Goal: Contribute content: Contribute content

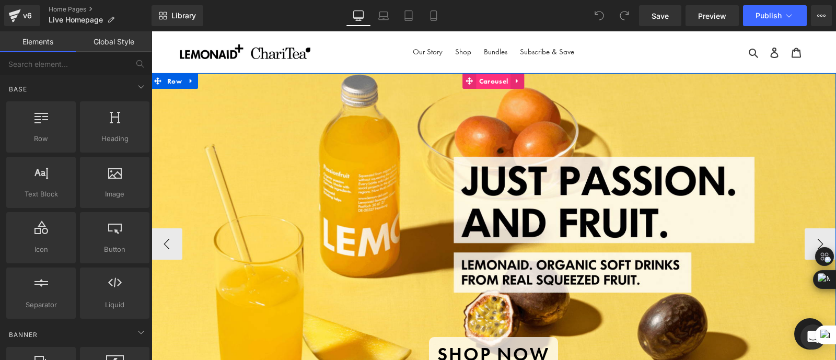
click at [493, 76] on span "Carousel" at bounding box center [494, 81] width 34 height 16
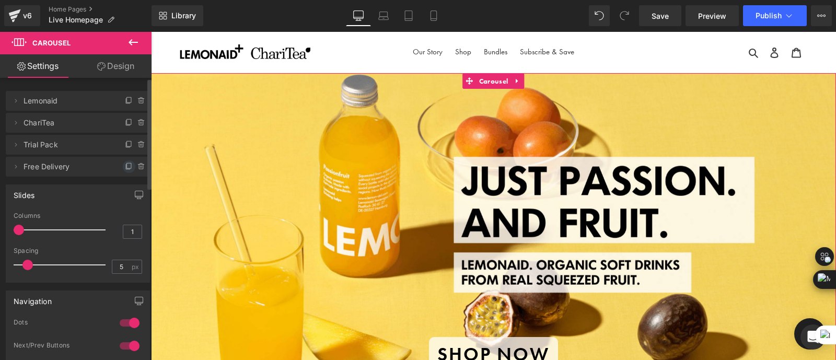
click at [125, 166] on icon at bounding box center [129, 166] width 8 height 8
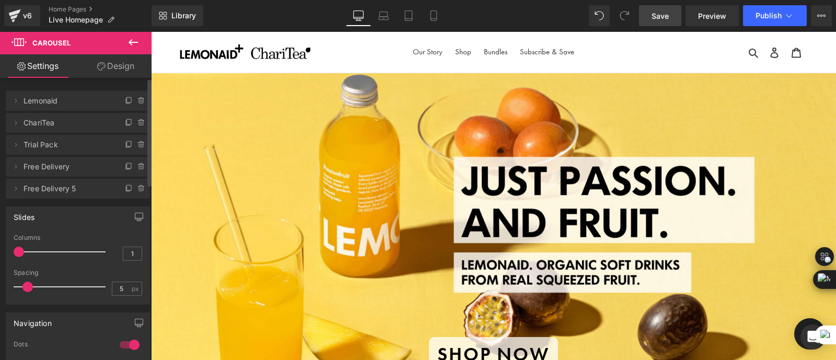
click at [661, 14] on span "Save" at bounding box center [660, 15] width 17 height 11
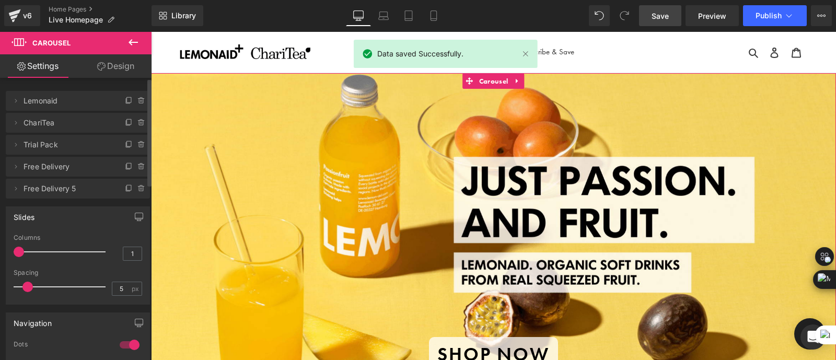
click at [79, 194] on span "Free Delivery 5" at bounding box center [68, 189] width 88 height 20
click at [18, 191] on icon at bounding box center [15, 188] width 8 height 8
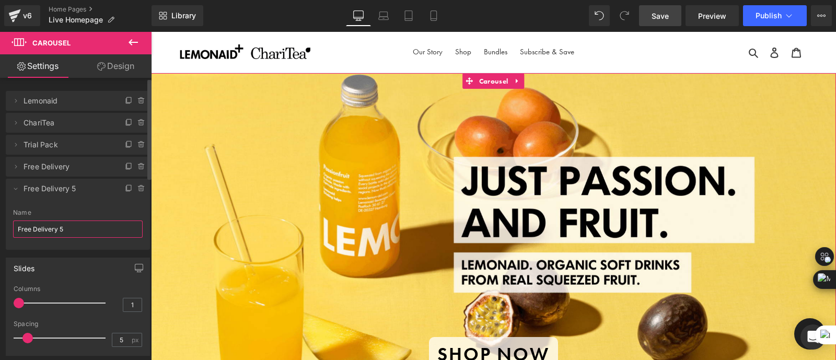
drag, startPoint x: 70, startPoint y: 229, endPoint x: 0, endPoint y: 217, distance: 71.1
click at [0, 217] on div "Delete Cancel Lemonaid Lemonaid Name Lemonaid Delete Cancel ChariTea ChariTea N…" at bounding box center [78, 164] width 156 height 169
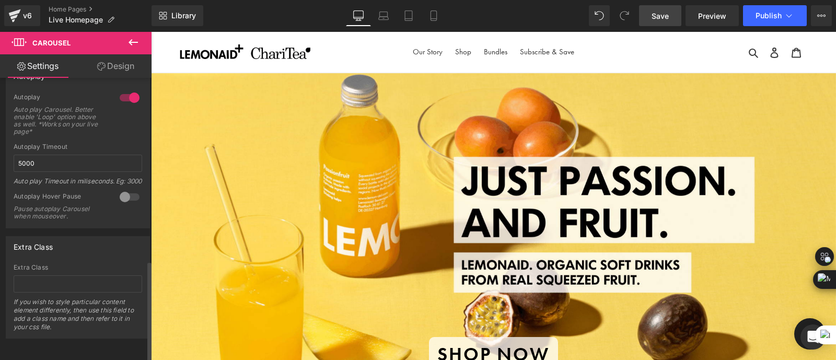
scroll to position [508, 0]
type input "Cans"
click at [81, 264] on div "Extra Class" at bounding box center [78, 267] width 129 height 7
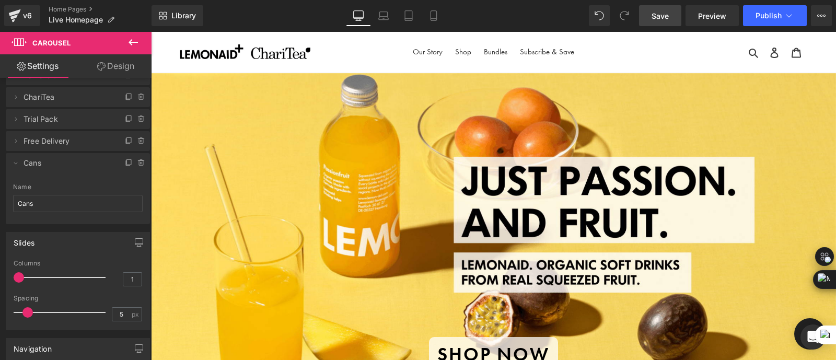
scroll to position [22, 0]
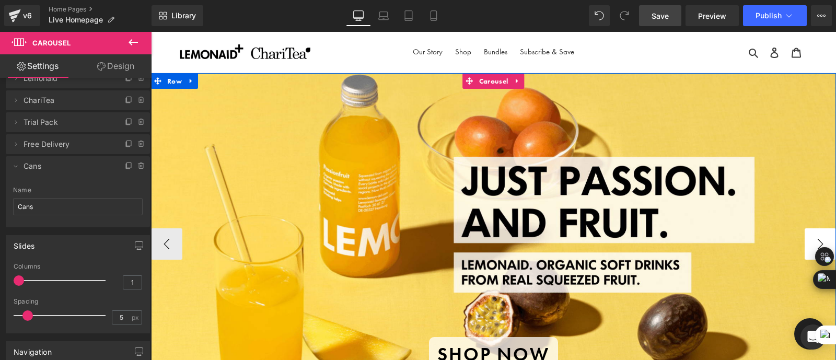
click at [819, 236] on button "›" at bounding box center [820, 243] width 31 height 31
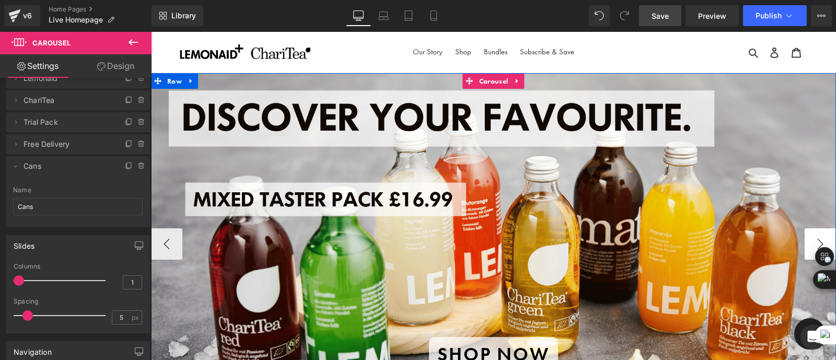
click at [819, 236] on button "›" at bounding box center [820, 243] width 31 height 31
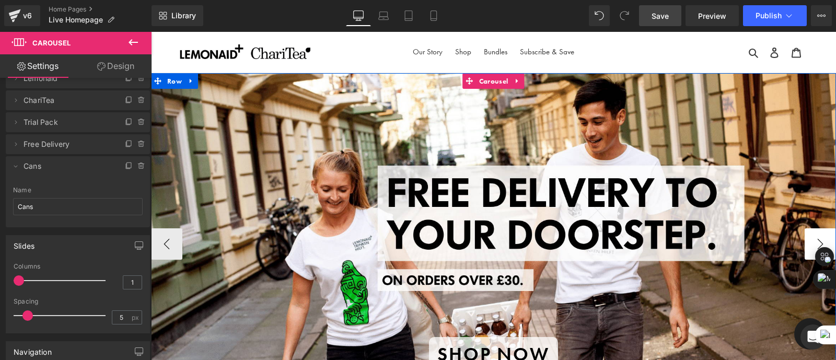
click at [819, 236] on button "›" at bounding box center [820, 243] width 31 height 31
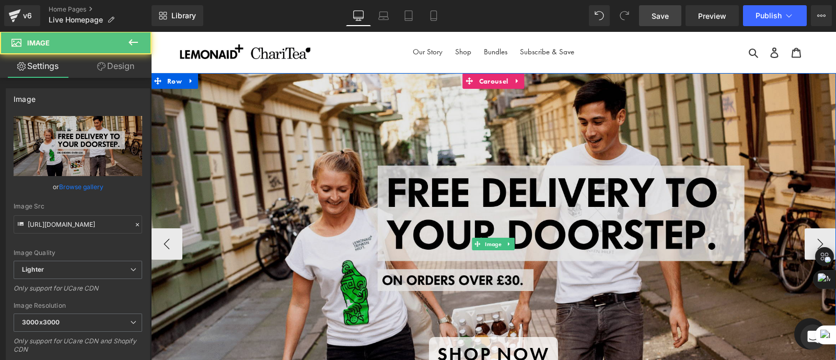
click at [517, 206] on img at bounding box center [493, 244] width 685 height 343
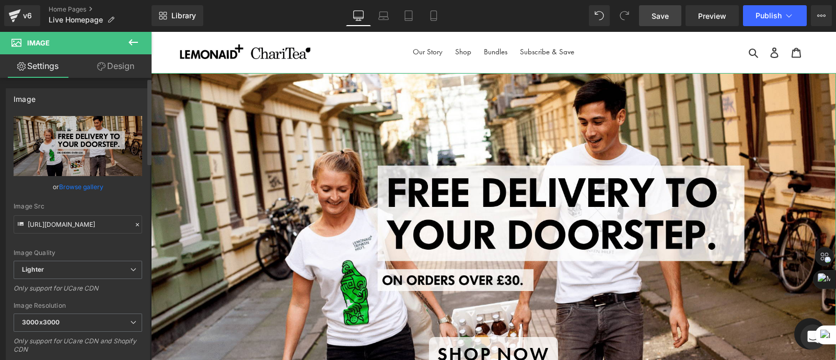
click at [74, 185] on link "Browse gallery" at bounding box center [81, 187] width 44 height 18
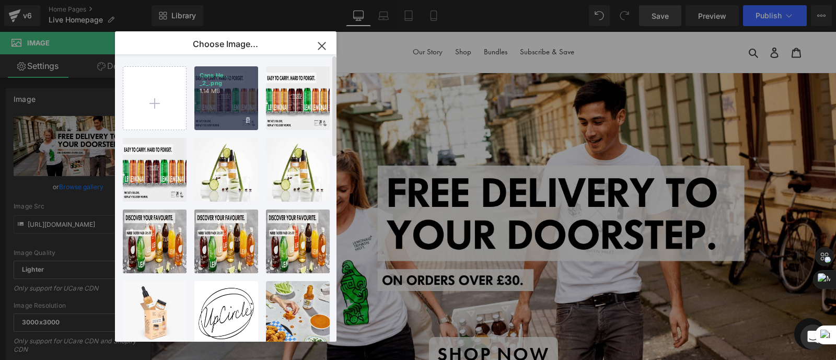
click at [215, 106] on div "Cans He... _2_.png 1.14 MB" at bounding box center [226, 98] width 64 height 64
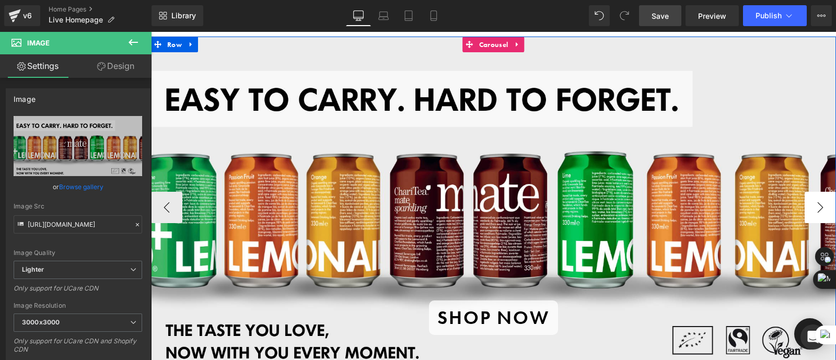
scroll to position [36, 0]
click at [814, 205] on button "›" at bounding box center [820, 207] width 31 height 31
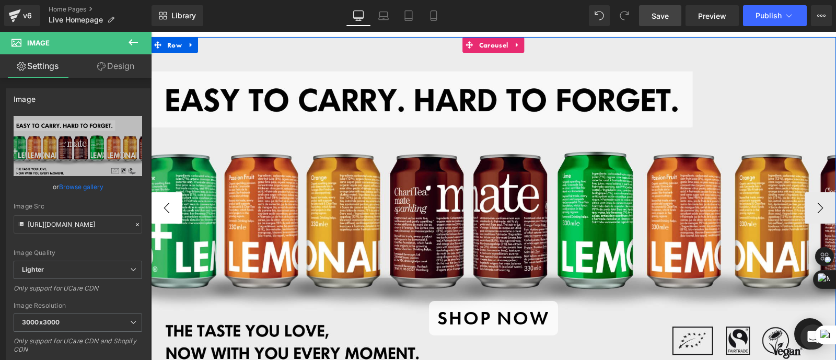
click at [172, 208] on button "‹" at bounding box center [166, 207] width 31 height 31
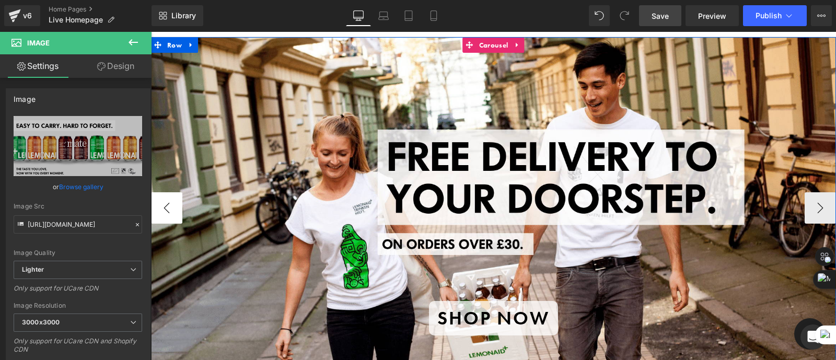
click at [172, 208] on button "‹" at bounding box center [166, 207] width 31 height 31
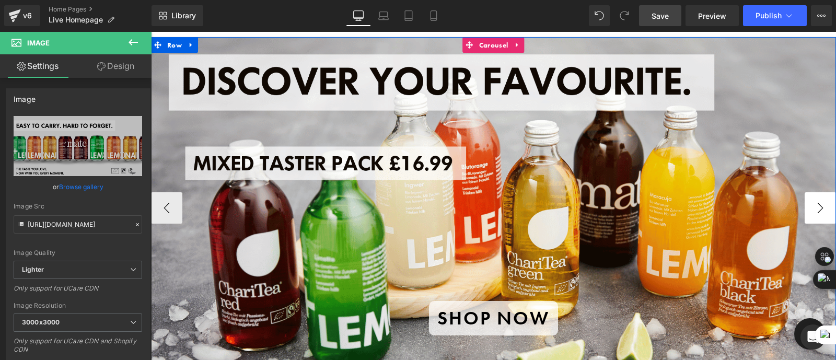
click at [823, 200] on button "›" at bounding box center [820, 207] width 31 height 31
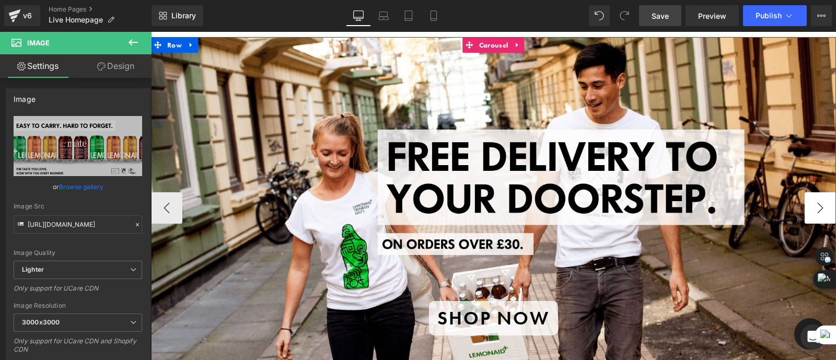
click at [823, 200] on button "›" at bounding box center [820, 207] width 31 height 31
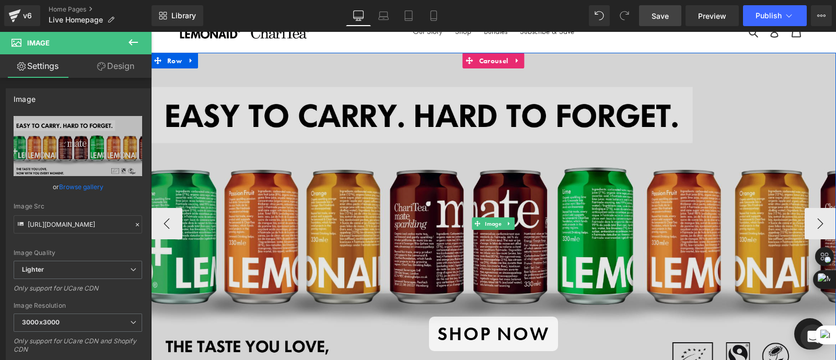
scroll to position [0, 0]
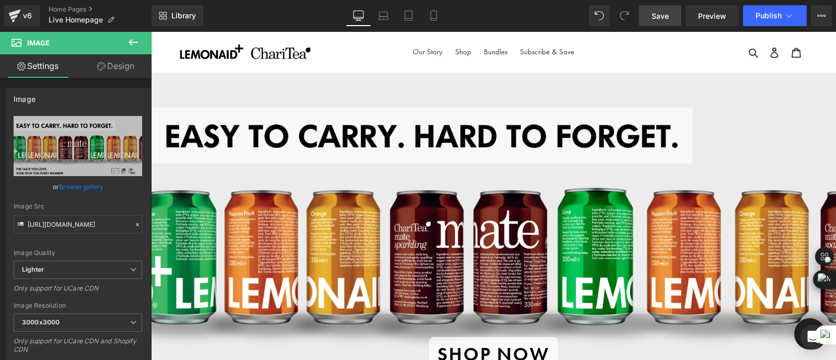
click at [130, 42] on icon at bounding box center [133, 42] width 9 height 6
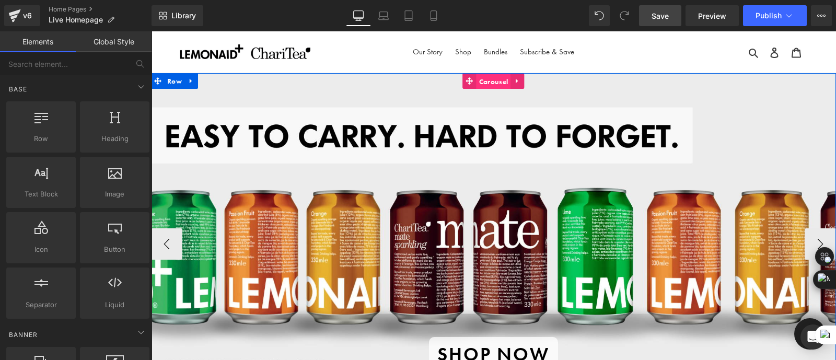
click at [494, 81] on span "Carousel" at bounding box center [494, 82] width 34 height 16
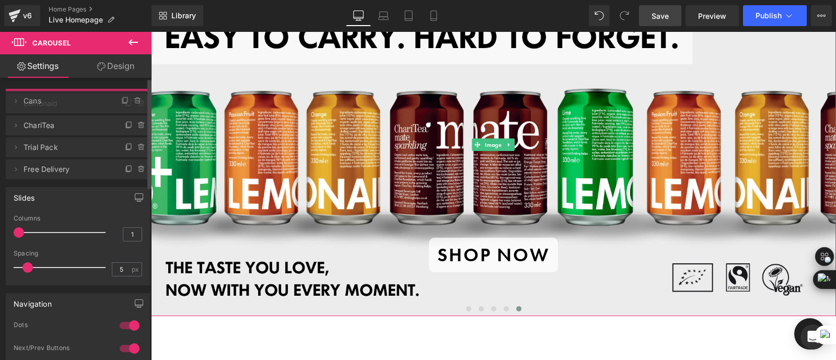
drag, startPoint x: 63, startPoint y: 181, endPoint x: 67, endPoint y: 94, distance: 87.9
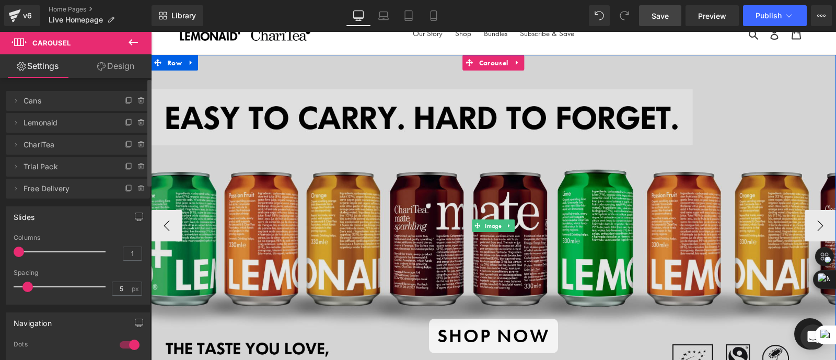
scroll to position [17, 0]
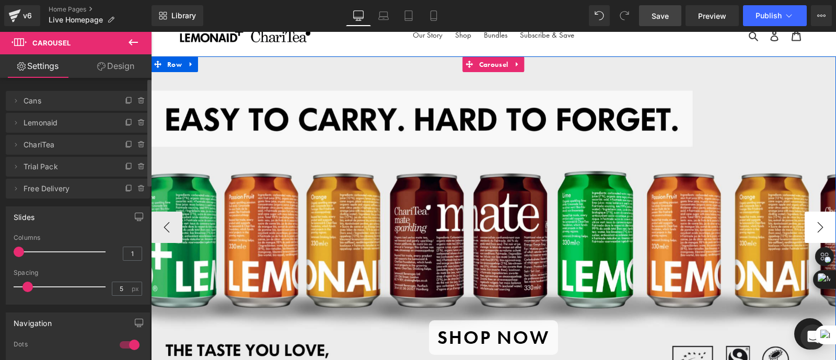
click at [822, 223] on button "›" at bounding box center [820, 227] width 31 height 31
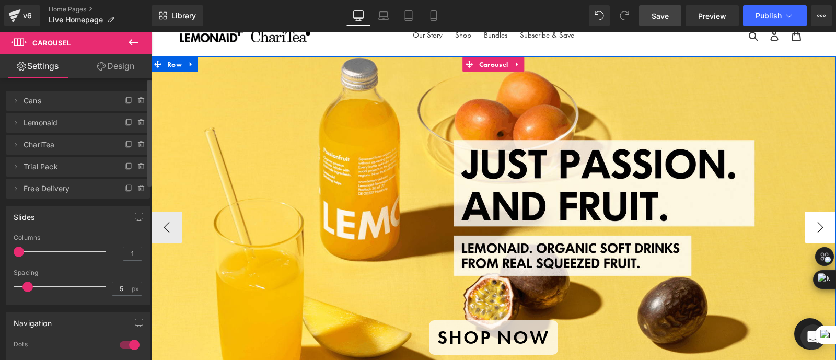
click at [822, 223] on button "›" at bounding box center [820, 227] width 31 height 31
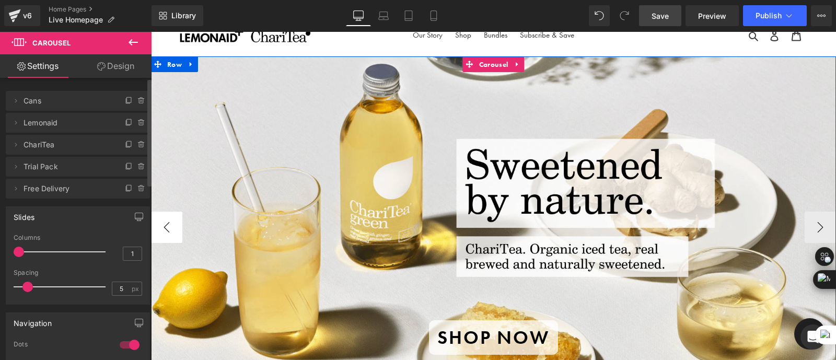
click at [169, 218] on button "‹" at bounding box center [166, 227] width 31 height 31
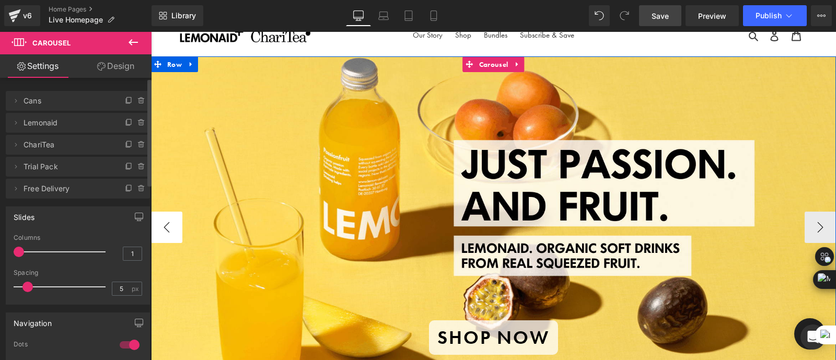
click at [169, 218] on button "‹" at bounding box center [166, 227] width 31 height 31
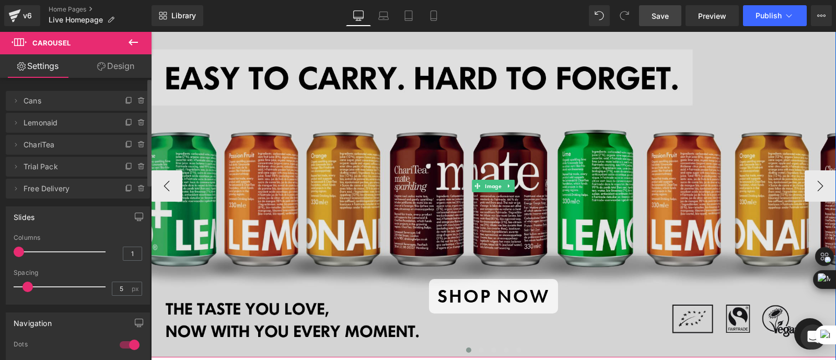
scroll to position [53, 0]
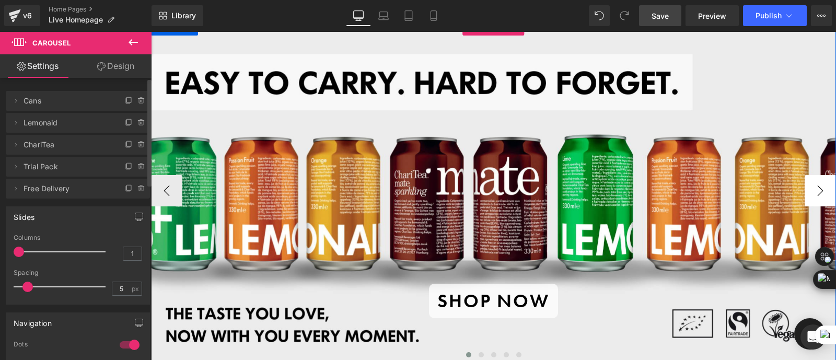
click at [825, 191] on button "›" at bounding box center [820, 190] width 31 height 31
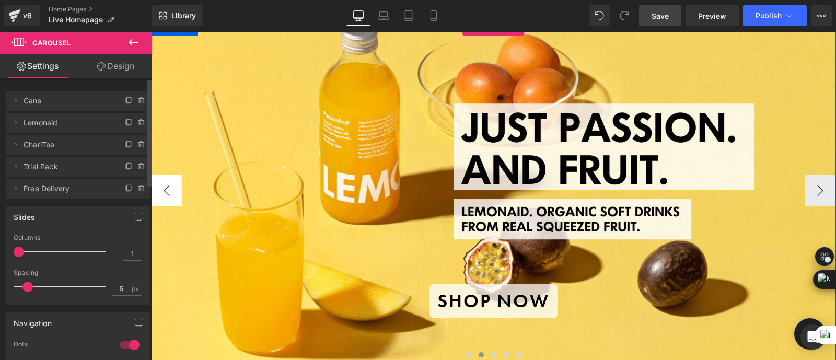
click at [169, 192] on button "‹" at bounding box center [166, 190] width 31 height 31
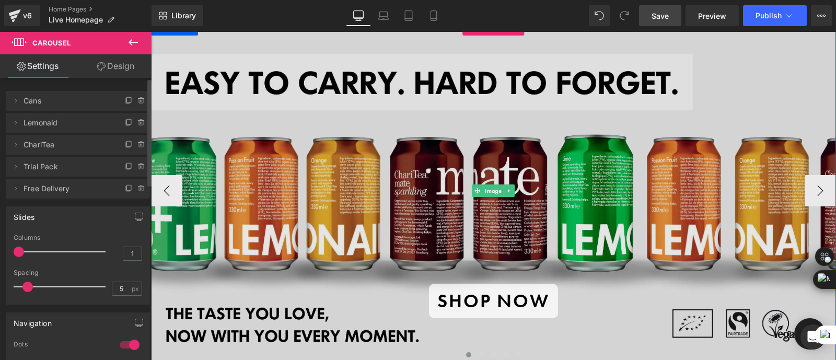
scroll to position [0, 0]
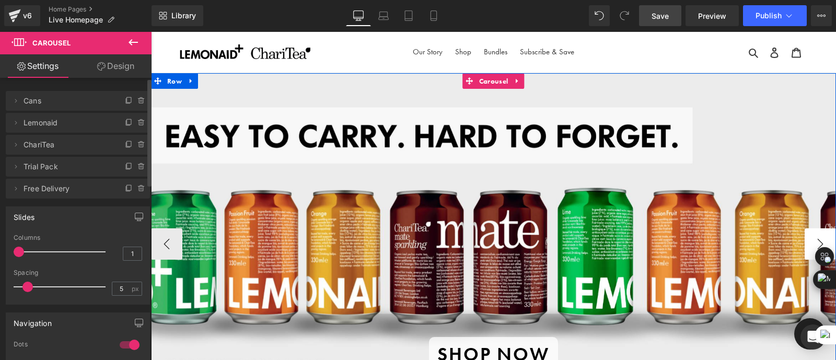
click at [815, 238] on button "›" at bounding box center [820, 243] width 31 height 31
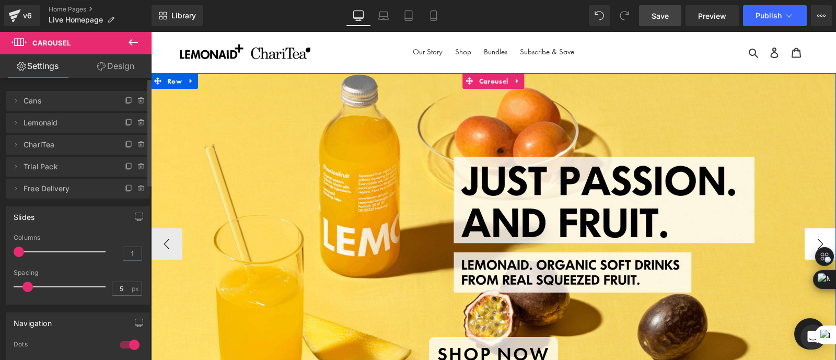
click at [815, 238] on button "›" at bounding box center [820, 243] width 31 height 31
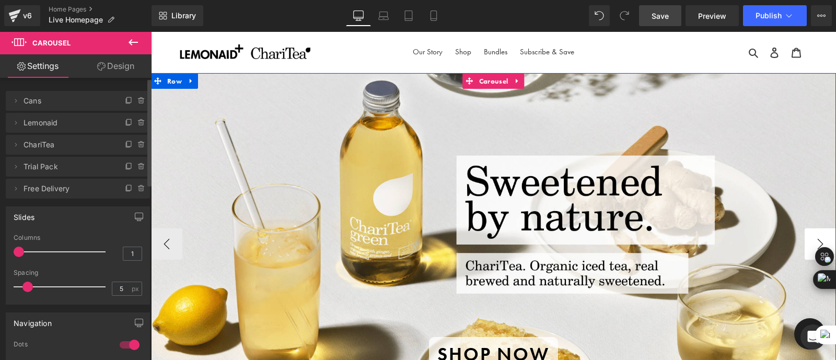
click at [815, 238] on button "›" at bounding box center [820, 243] width 31 height 31
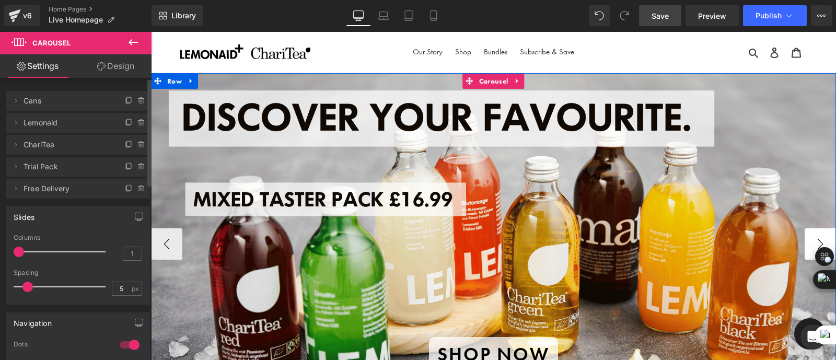
click at [815, 238] on button "›" at bounding box center [820, 243] width 31 height 31
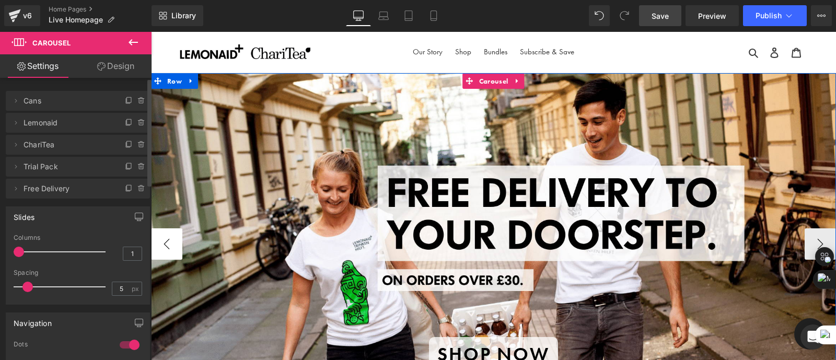
click at [161, 241] on button "‹" at bounding box center [166, 243] width 31 height 31
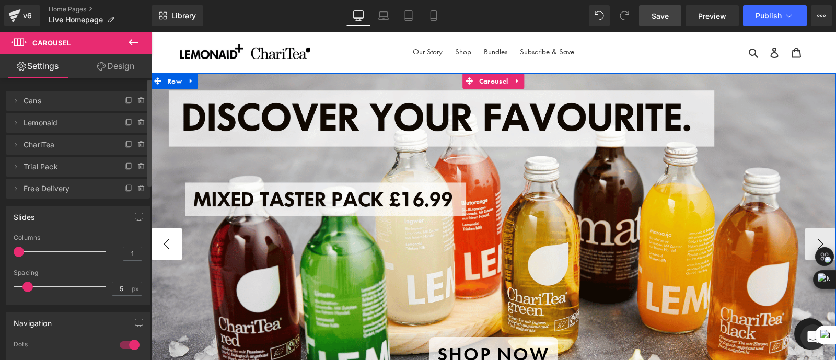
click at [161, 241] on button "‹" at bounding box center [166, 243] width 31 height 31
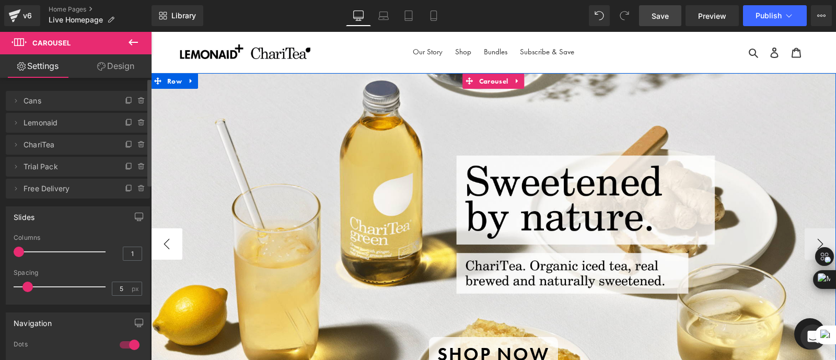
click at [161, 241] on button "‹" at bounding box center [166, 243] width 31 height 31
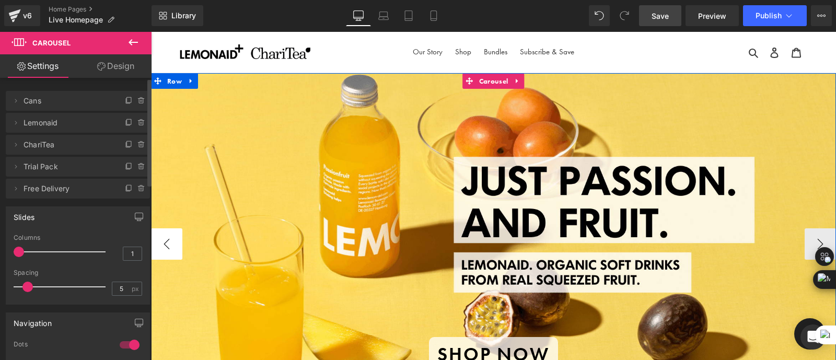
click at [161, 241] on button "‹" at bounding box center [166, 243] width 31 height 31
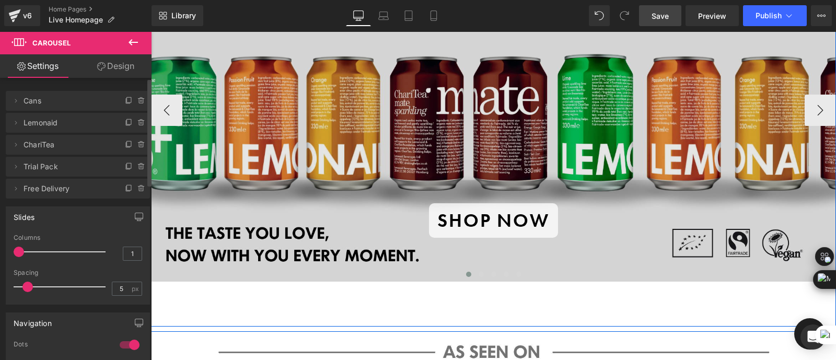
scroll to position [130, 0]
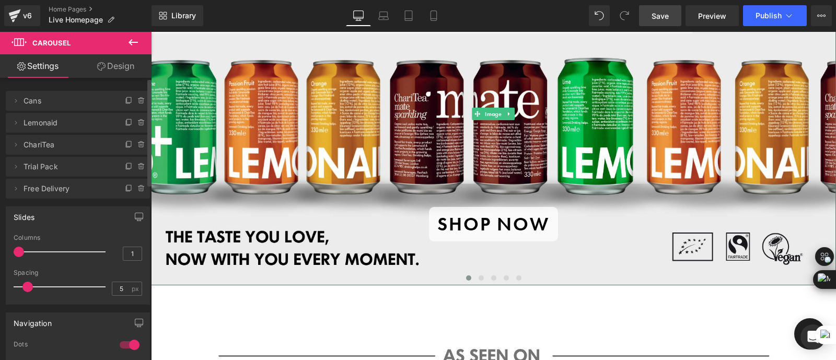
click at [42, 95] on span "Cans" at bounding box center [68, 101] width 88 height 20
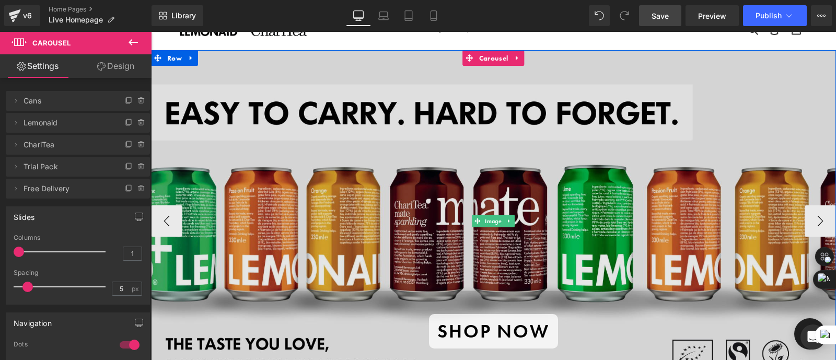
scroll to position [0, 0]
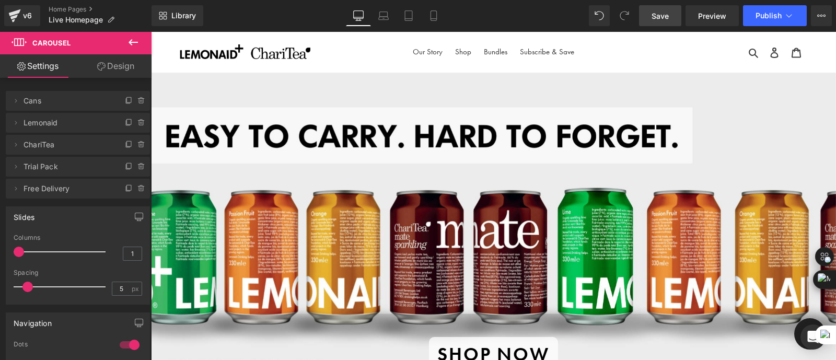
drag, startPoint x: 663, startPoint y: 18, endPoint x: 512, endPoint y: 30, distance: 151.5
click at [663, 18] on span "Save" at bounding box center [660, 15] width 17 height 11
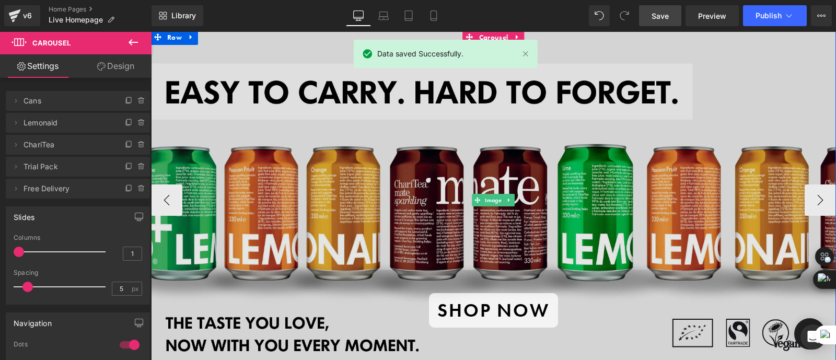
scroll to position [44, 0]
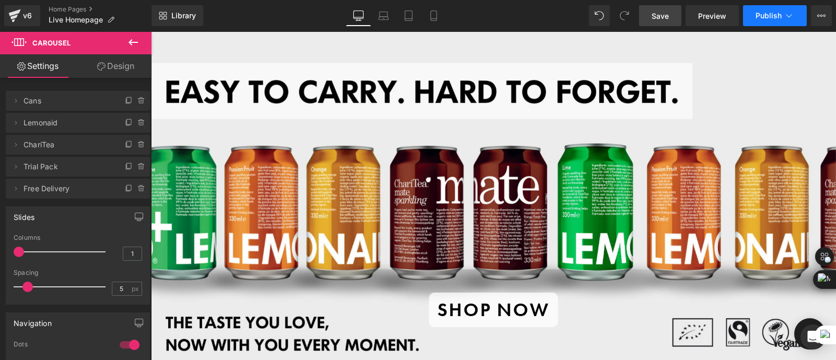
click at [768, 7] on button "Publish" at bounding box center [775, 15] width 64 height 21
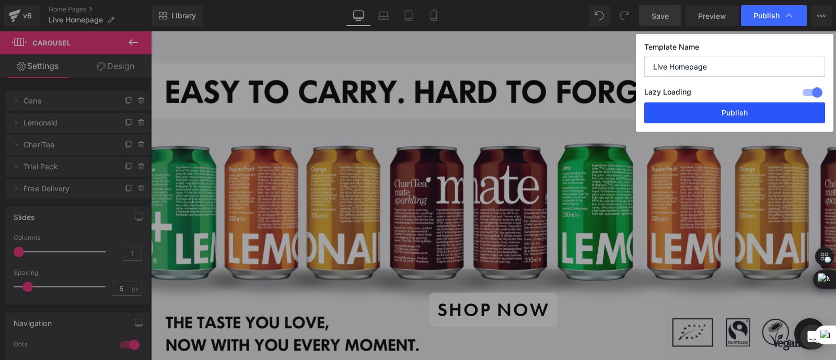
click at [716, 119] on button "Publish" at bounding box center [734, 112] width 181 height 21
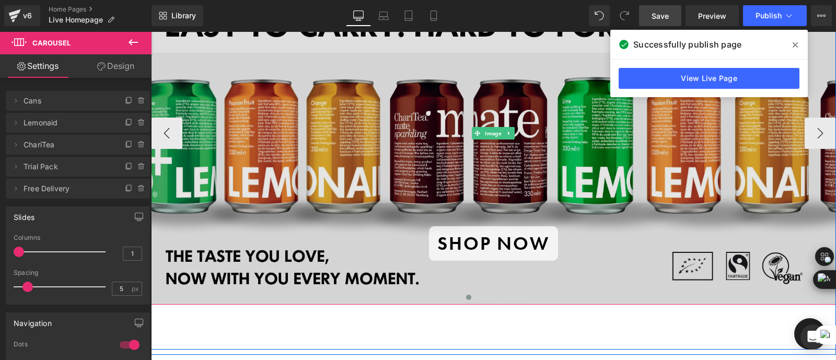
scroll to position [120, 0]
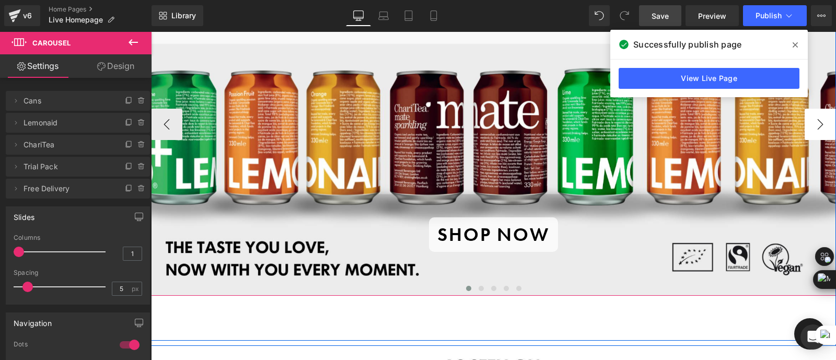
click at [816, 122] on button "›" at bounding box center [820, 124] width 31 height 31
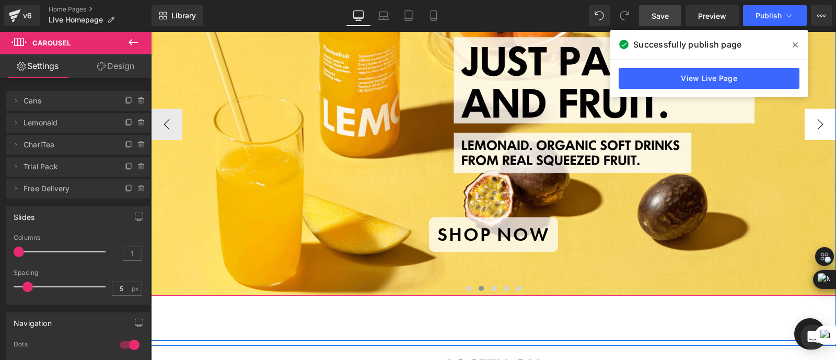
click at [816, 122] on button "›" at bounding box center [820, 124] width 31 height 31
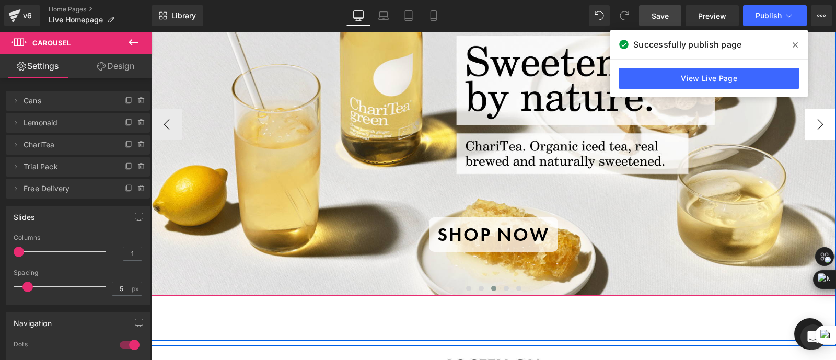
click at [816, 122] on button "›" at bounding box center [820, 124] width 31 height 31
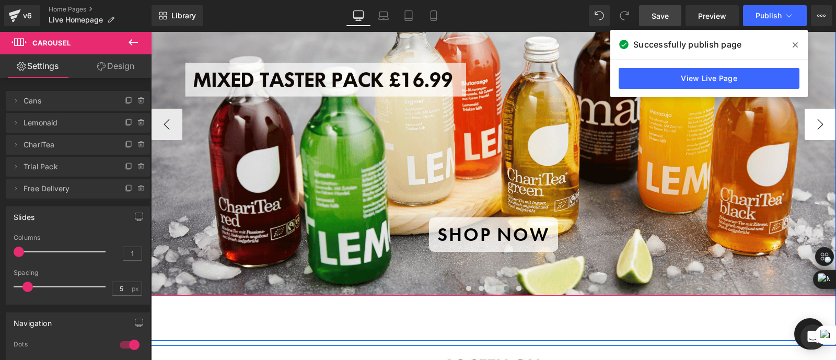
click at [816, 122] on button "›" at bounding box center [820, 124] width 31 height 31
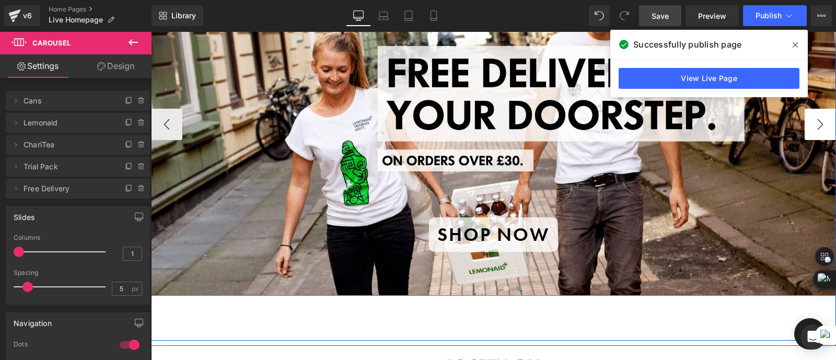
click at [816, 122] on button "›" at bounding box center [820, 124] width 31 height 31
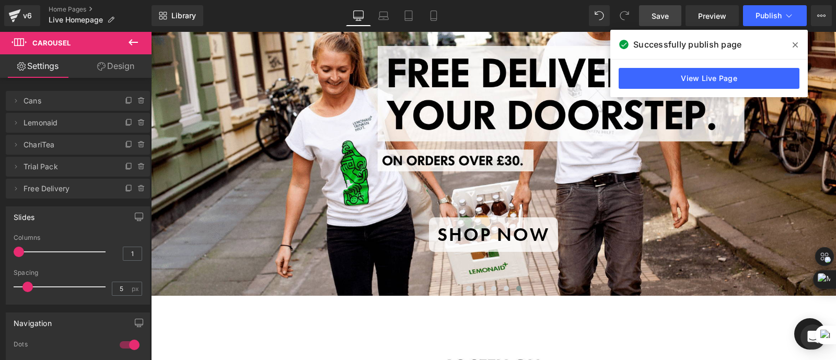
click at [793, 47] on icon at bounding box center [795, 44] width 5 height 5
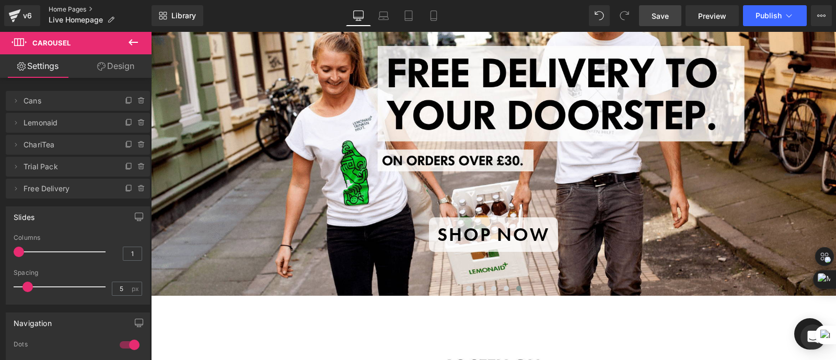
click at [69, 7] on link "Home Pages" at bounding box center [100, 9] width 103 height 8
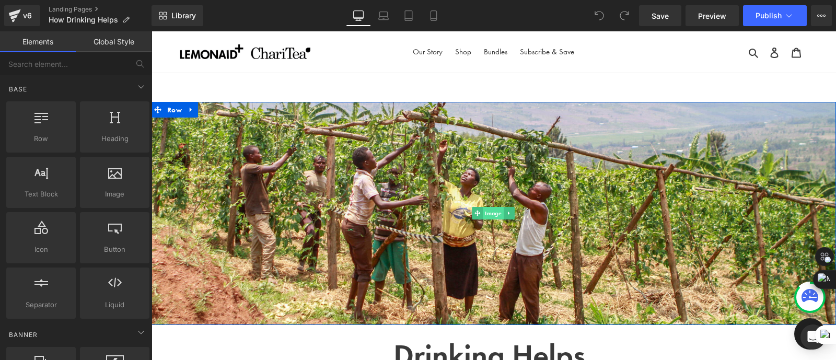
click at [492, 217] on span "Image" at bounding box center [493, 213] width 21 height 13
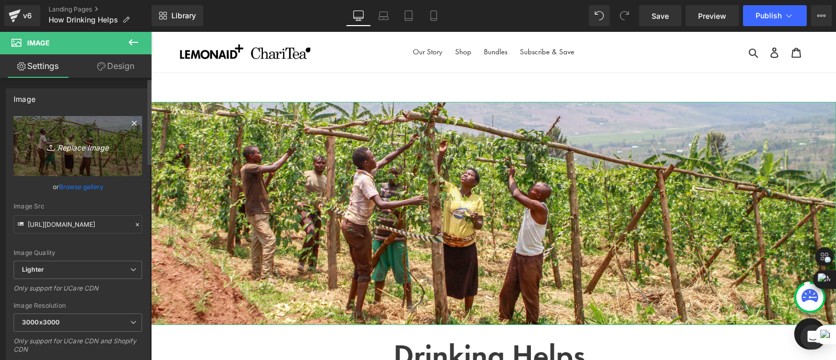
click at [65, 153] on icon "Replace Image" at bounding box center [78, 146] width 84 height 13
type input "C:\fakepath\Website Banner.png"
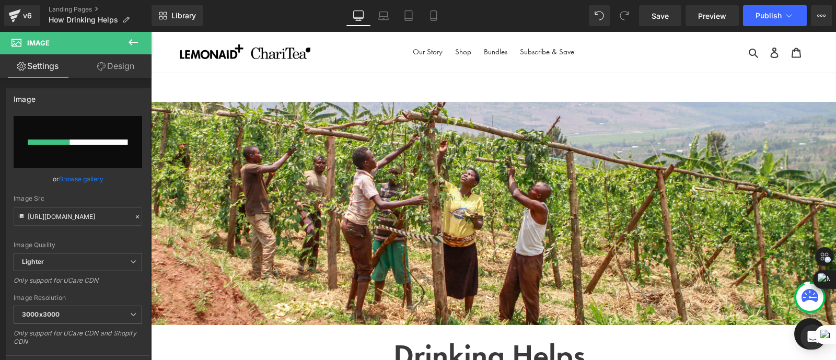
type input "[URL][DOMAIN_NAME]"
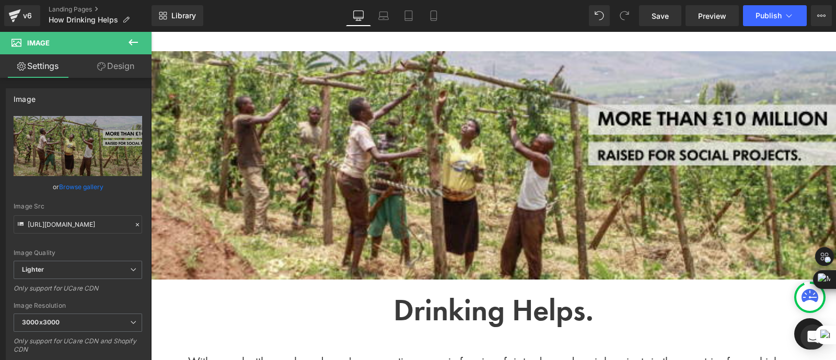
scroll to position [48, 0]
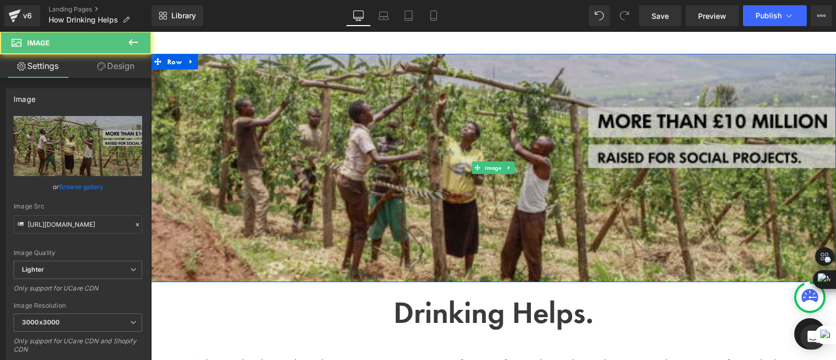
click at [487, 245] on img at bounding box center [493, 168] width 685 height 228
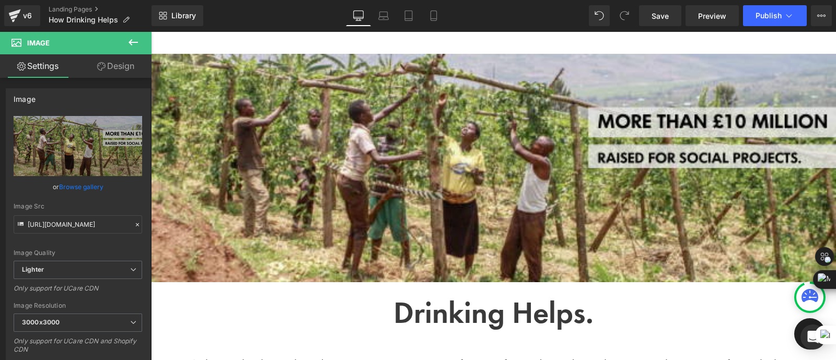
click at [282, 320] on h1 "Drinking Helps." at bounding box center [493, 316] width 601 height 36
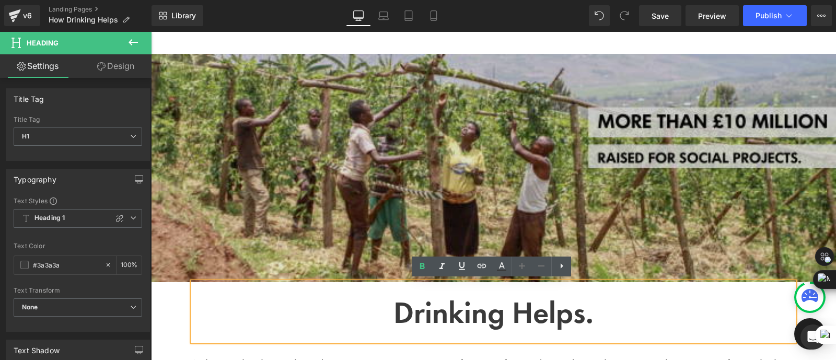
scroll to position [49, 0]
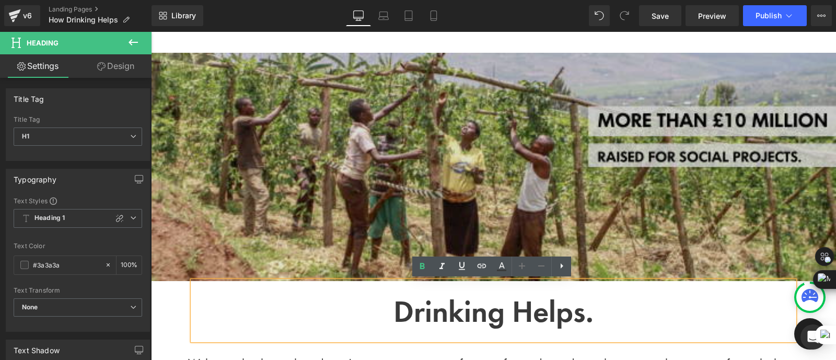
click at [301, 186] on img at bounding box center [493, 167] width 685 height 228
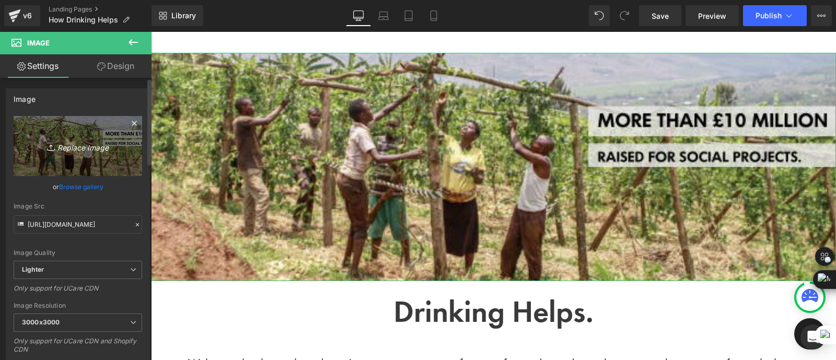
click at [71, 150] on icon "Replace Image" at bounding box center [78, 146] width 84 height 13
type input "C:\fakepath\Website Banner.png"
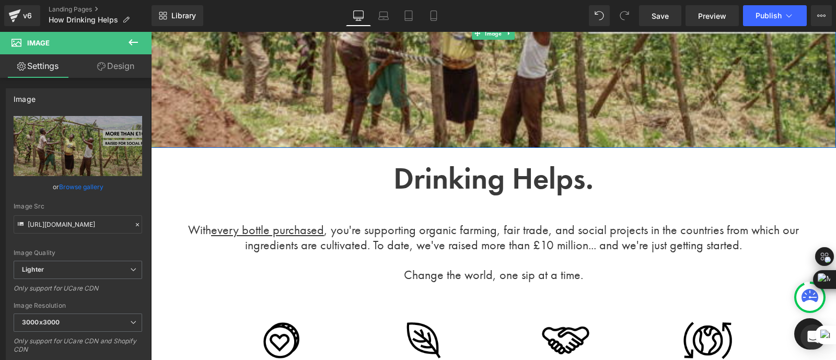
scroll to position [0, 0]
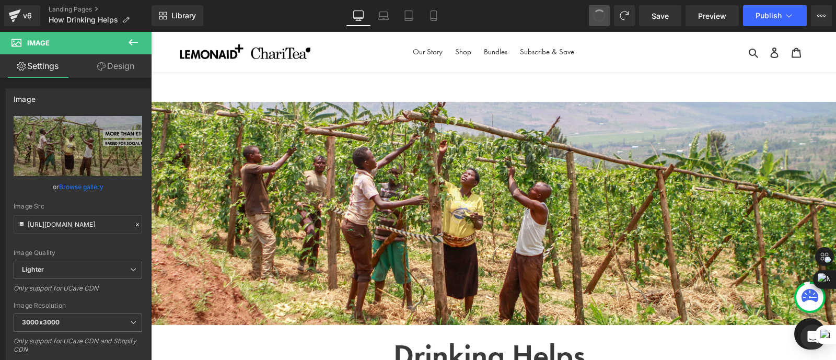
type input "[URL][DOMAIN_NAME]"
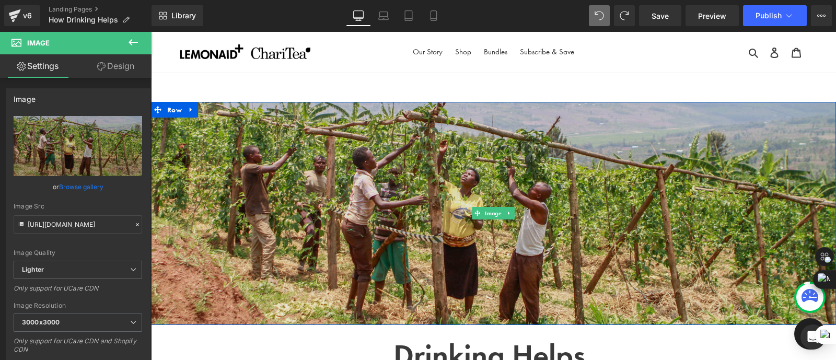
click at [432, 198] on img at bounding box center [493, 213] width 685 height 223
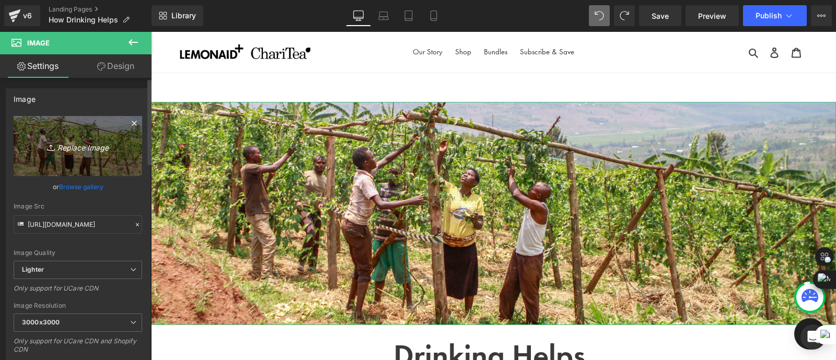
click at [94, 155] on link "Replace Image" at bounding box center [78, 146] width 129 height 60
type input "C:\fakepath\Website Banner (1).png"
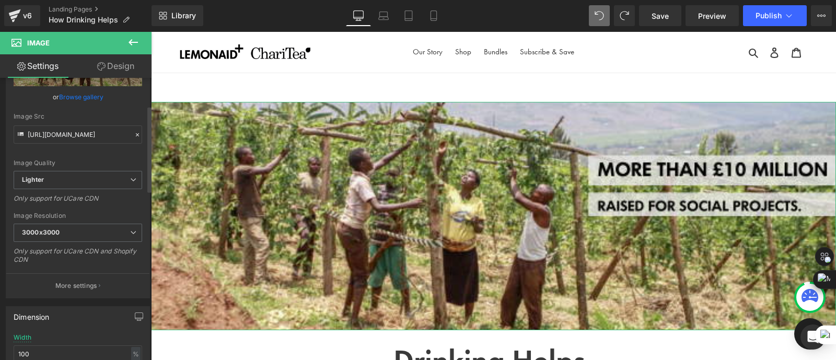
scroll to position [91, 0]
click at [73, 230] on span "3000x3000" at bounding box center [78, 232] width 129 height 18
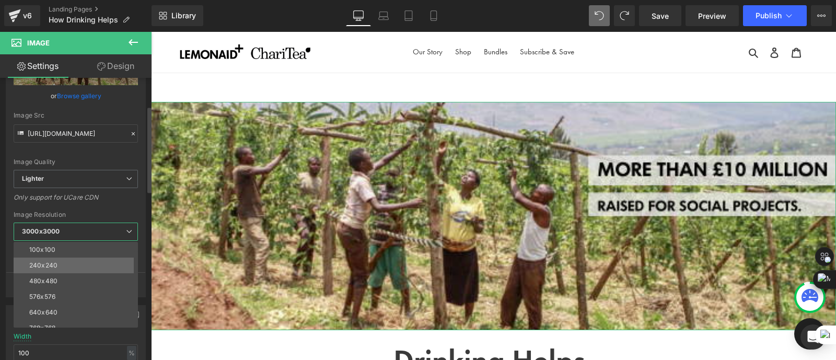
scroll to position [149, 0]
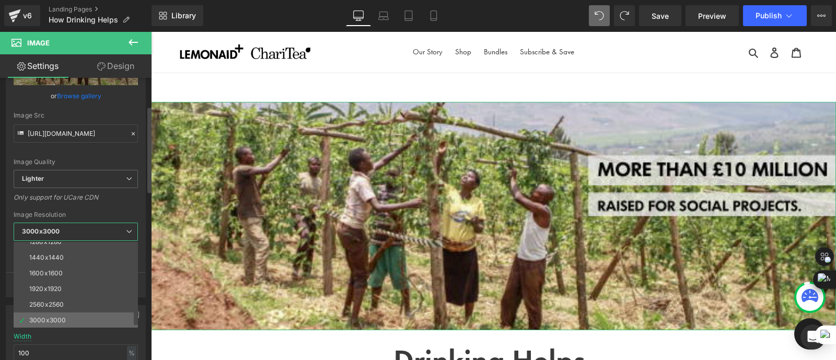
click at [56, 317] on div "3000x3000" at bounding box center [47, 320] width 37 height 7
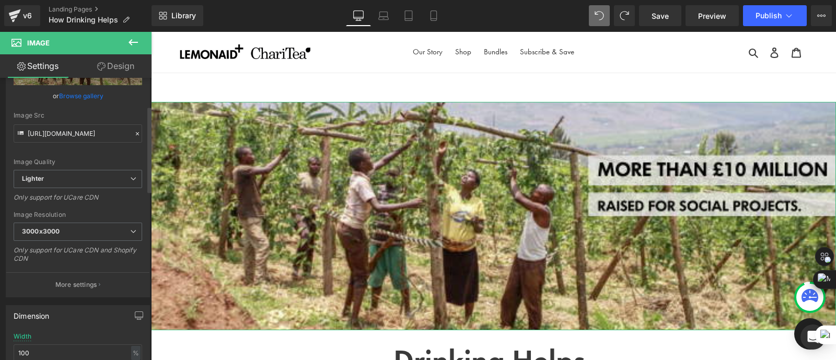
scroll to position [0, 0]
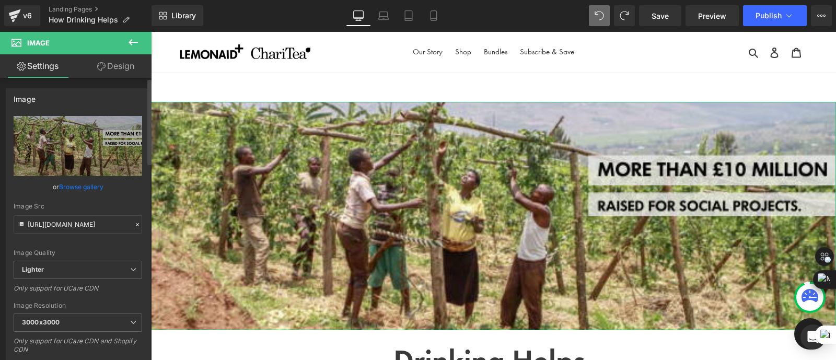
click at [74, 183] on link "Browse gallery" at bounding box center [81, 187] width 44 height 18
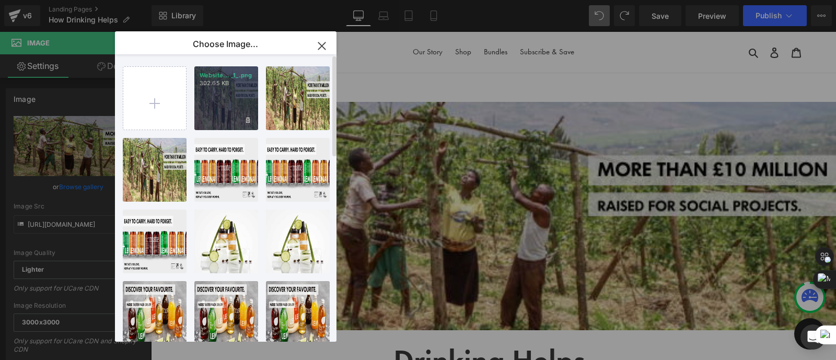
click at [221, 111] on div "Website... _1_.png 302.65 KB" at bounding box center [226, 98] width 64 height 64
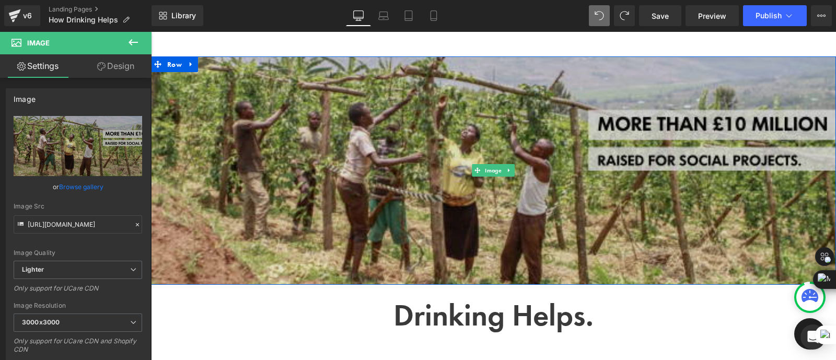
scroll to position [50, 0]
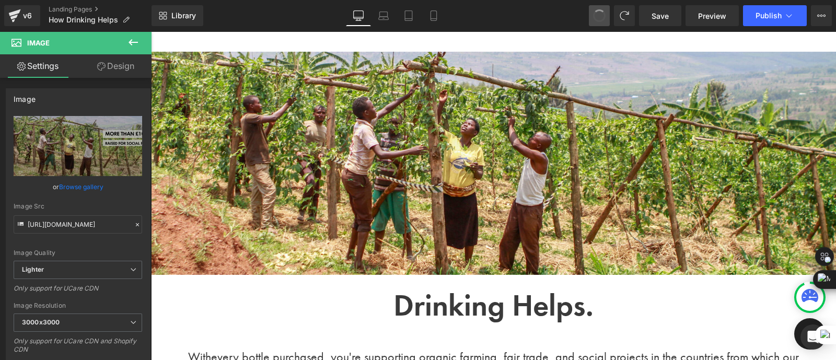
type input "[URL][DOMAIN_NAME]"
click at [80, 9] on link "Landing Pages" at bounding box center [100, 9] width 103 height 8
